Goal: Find specific page/section

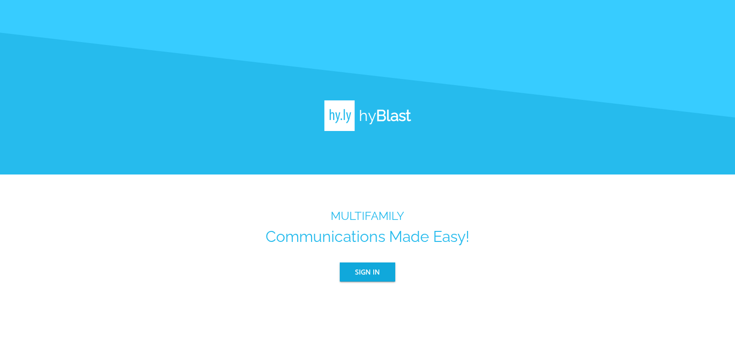
click at [376, 269] on span "Sign In" at bounding box center [367, 273] width 25 height 12
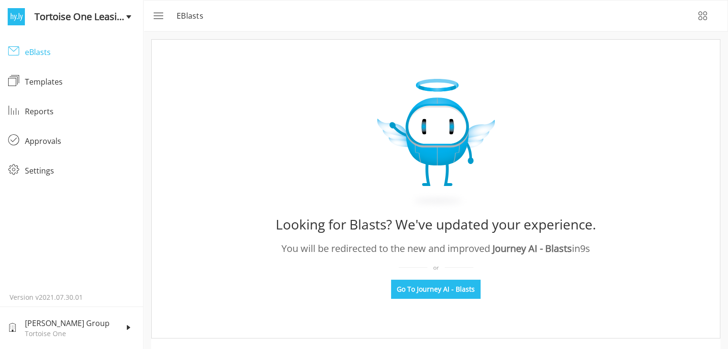
click at [42, 55] on div "eBlasts" at bounding box center [80, 51] width 111 height 11
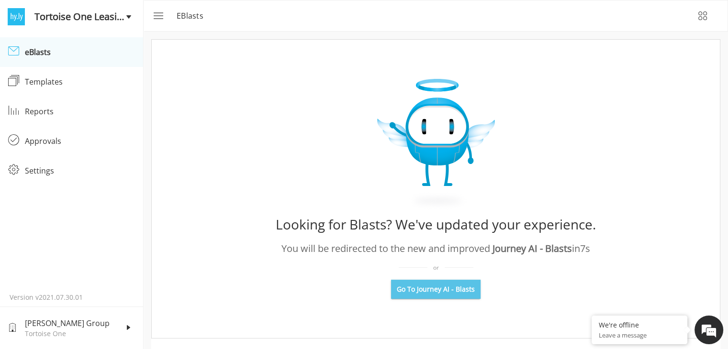
click at [459, 289] on span "Go To Journey AI - Blasts" at bounding box center [436, 290] width 78 height 10
